Goal: Navigation & Orientation: Find specific page/section

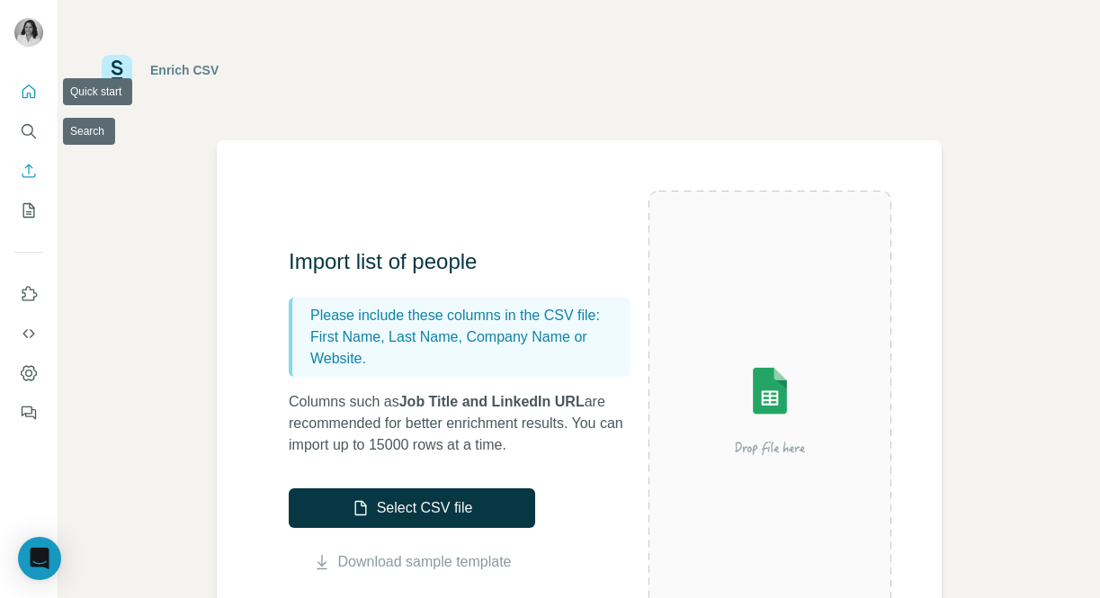
click at [22, 77] on button "Quick start" at bounding box center [28, 92] width 29 height 32
click at [27, 89] on icon "Quick start" at bounding box center [29, 92] width 18 height 18
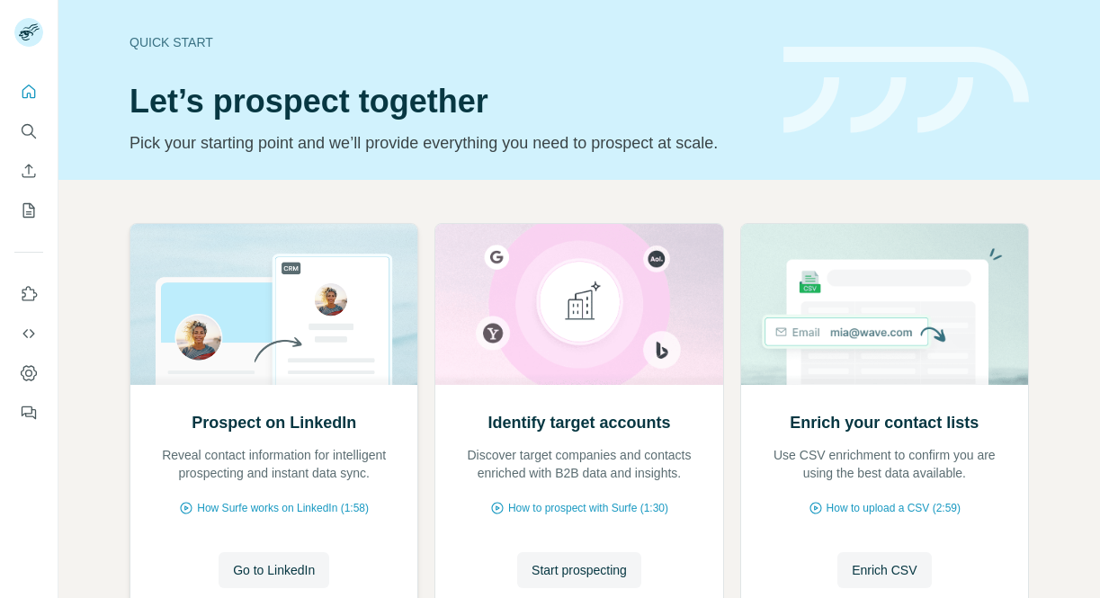
scroll to position [139, 0]
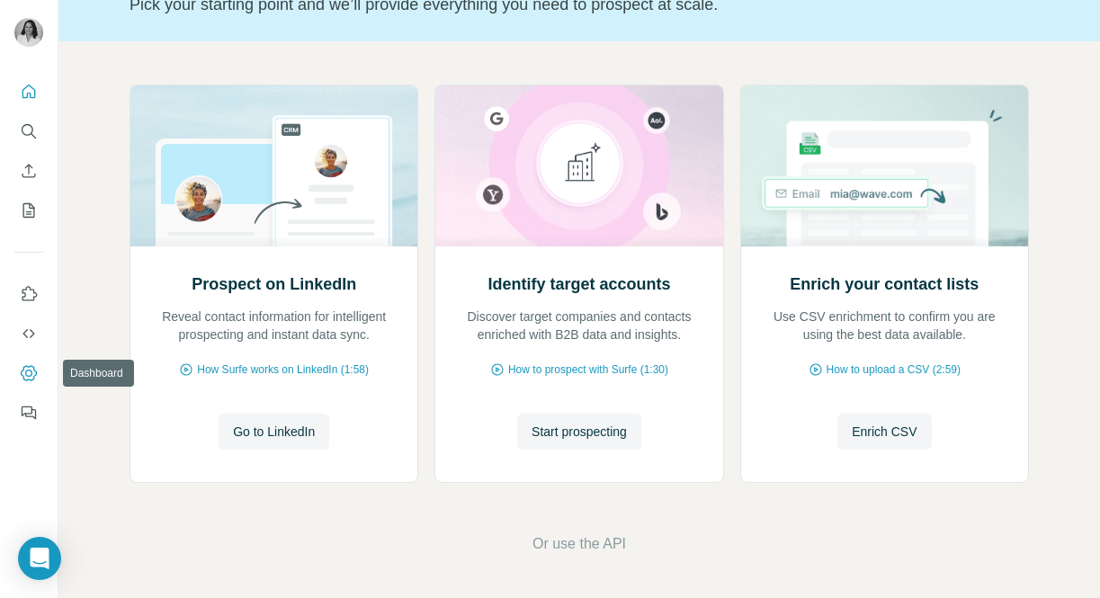
click at [32, 370] on icon "Dashboard" at bounding box center [29, 373] width 18 height 18
